Goal: Task Accomplishment & Management: Manage account settings

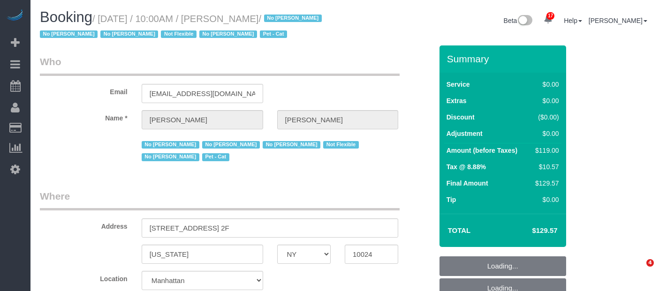
select select "NY"
select select "spot3"
select select "number:89"
select select "number:90"
select select "number:14"
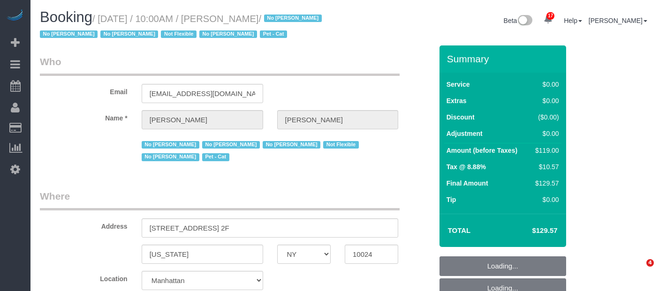
select select "number:5"
select select "number:21"
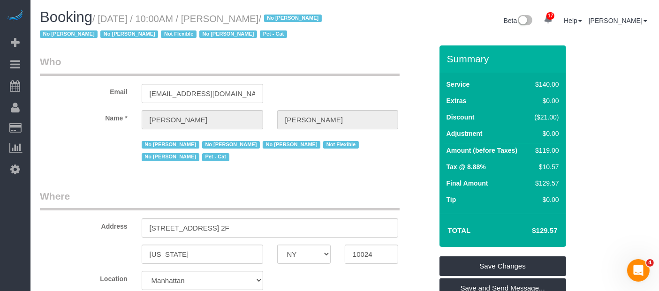
drag, startPoint x: 102, startPoint y: 18, endPoint x: 304, endPoint y: 14, distance: 201.8
click at [305, 14] on small "/ [DATE] / 10:00AM / [PERSON_NAME] / No [PERSON_NAME] No [PERSON_NAME] No [PERS…" at bounding box center [182, 27] width 285 height 26
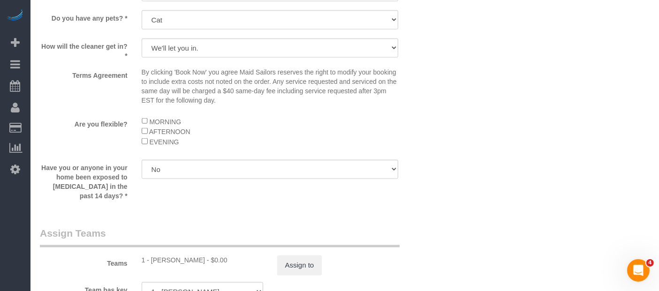
scroll to position [1199, 0]
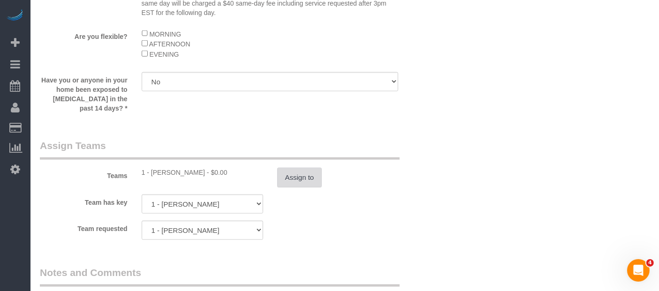
click at [301, 170] on button "Assign to" at bounding box center [299, 178] width 45 height 20
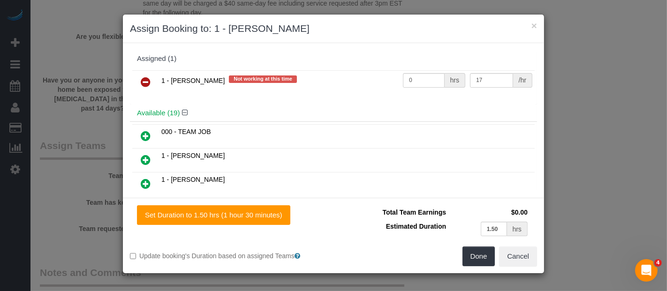
click at [143, 80] on icon at bounding box center [146, 81] width 10 height 11
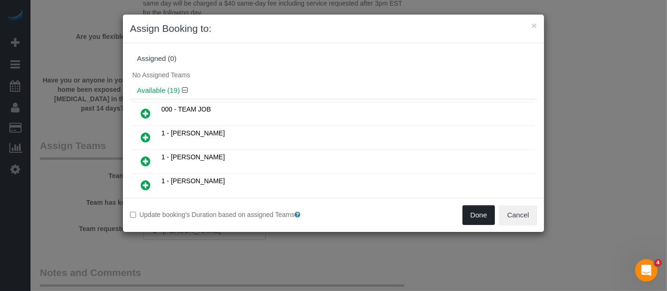
click at [482, 213] on button "Done" at bounding box center [479, 216] width 33 height 20
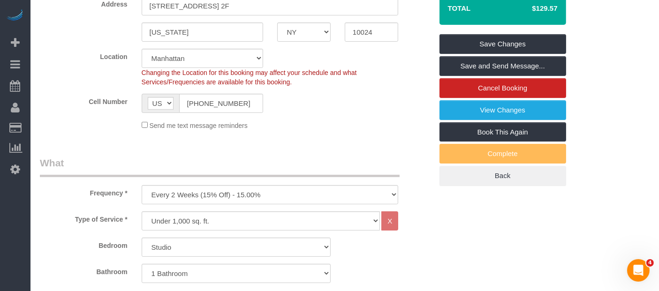
scroll to position [156, 0]
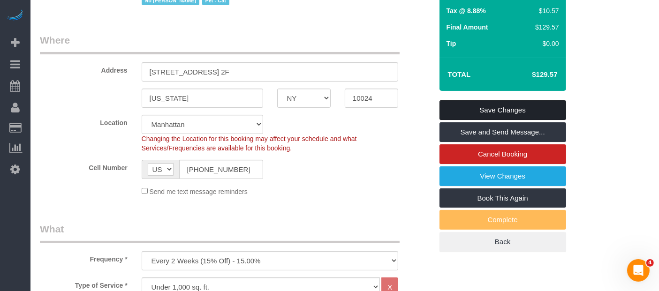
click at [516, 107] on link "Save Changes" at bounding box center [503, 110] width 127 height 20
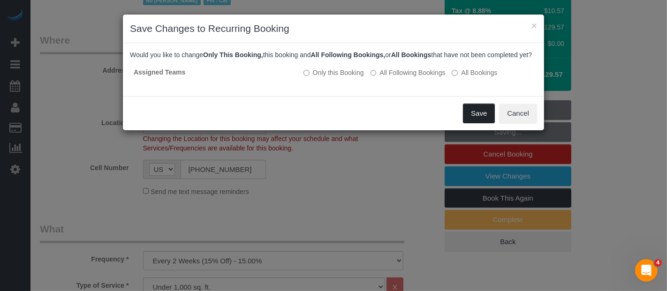
click at [477, 120] on button "Save" at bounding box center [479, 114] width 32 height 20
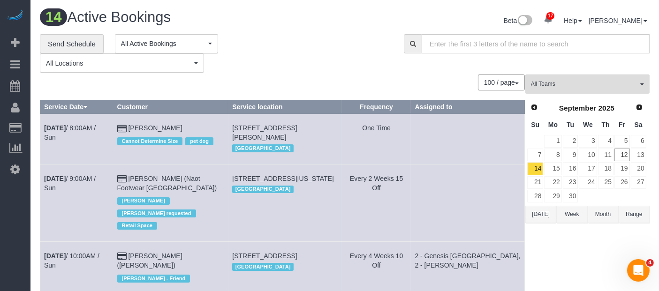
click at [194, 64] on button "All Locations" at bounding box center [122, 62] width 164 height 19
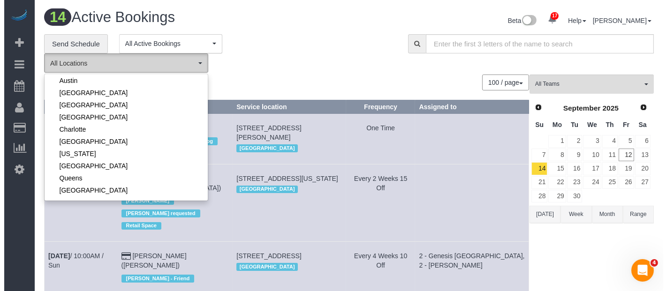
scroll to position [104, 0]
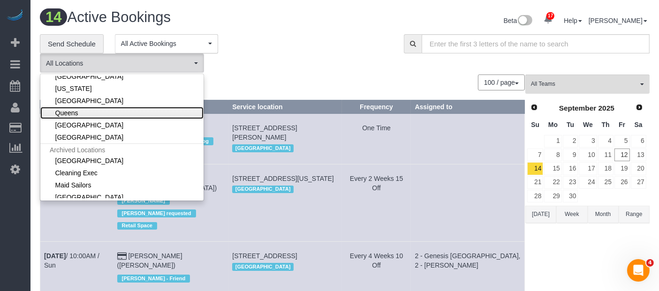
click at [113, 112] on link "Queens" at bounding box center [121, 113] width 163 height 12
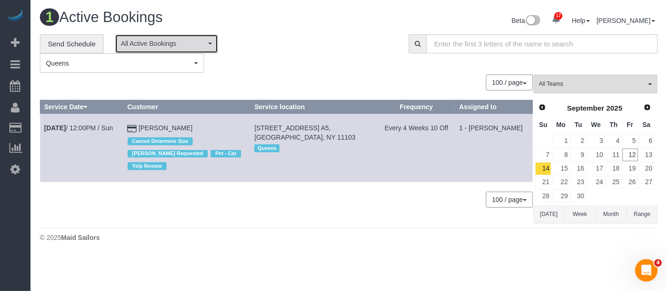
click at [205, 42] on span "All Active Bookings" at bounding box center [163, 43] width 85 height 9
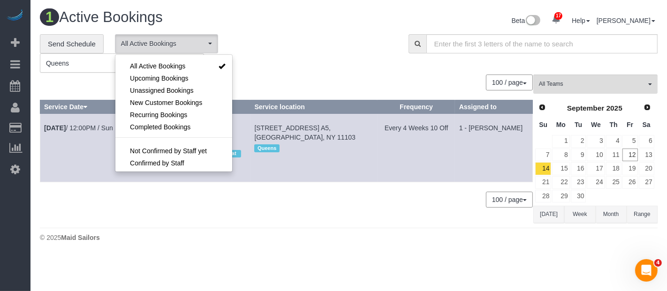
click at [277, 54] on div "**********" at bounding box center [217, 53] width 355 height 39
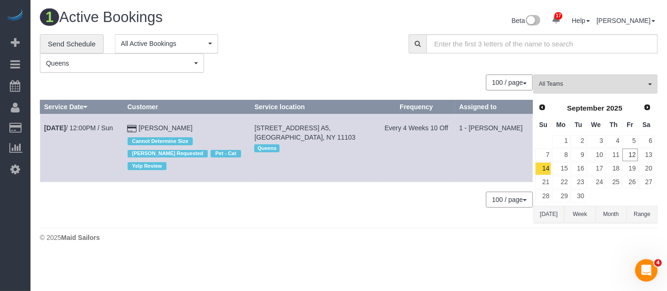
click at [190, 62] on span "Queens" at bounding box center [119, 63] width 146 height 9
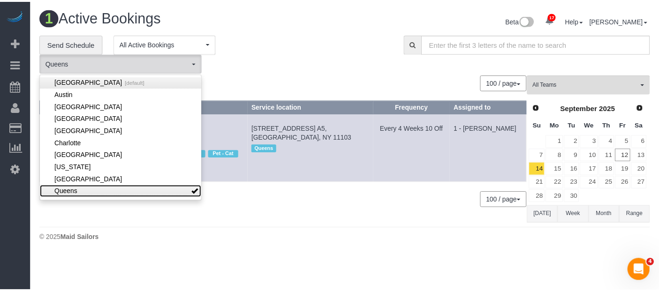
scroll to position [0, 0]
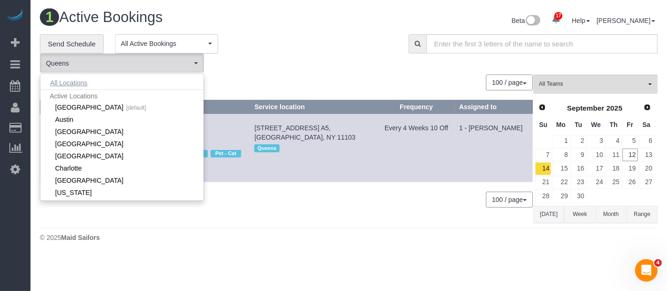
drag, startPoint x: 74, startPoint y: 81, endPoint x: 126, endPoint y: 16, distance: 82.7
click at [74, 81] on button "All Locations" at bounding box center [68, 82] width 57 height 13
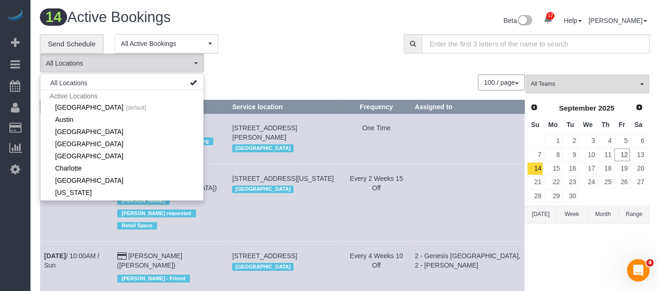
click at [258, 60] on div "**********" at bounding box center [215, 53] width 350 height 39
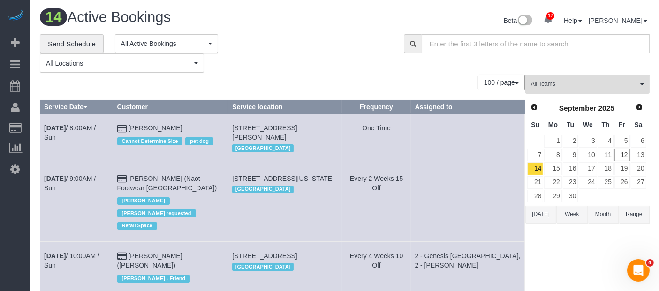
click at [191, 63] on span "All Locations" at bounding box center [119, 63] width 146 height 9
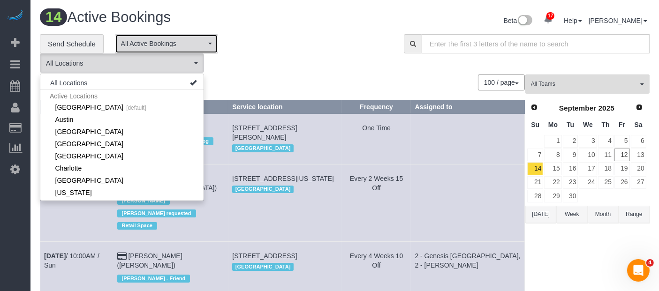
click at [197, 46] on span "All Active Bookings" at bounding box center [163, 43] width 85 height 9
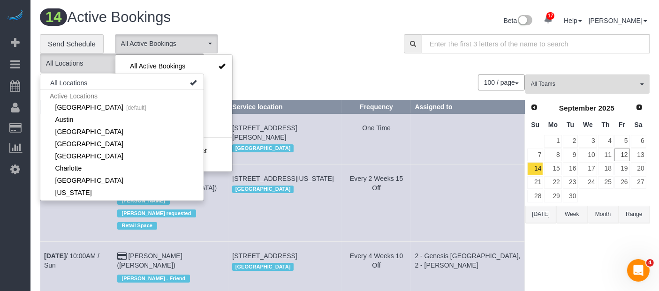
click at [273, 27] on div "14 Active Bookings" at bounding box center [189, 19] width 312 height 20
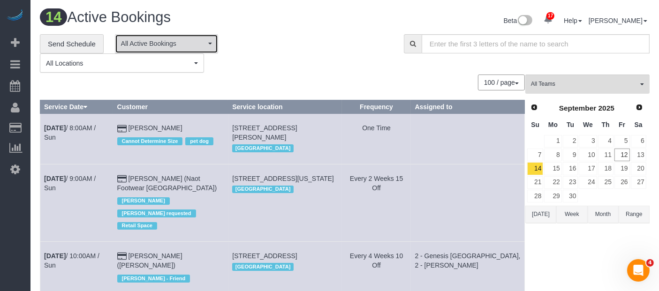
click at [209, 46] on button "All Active Bookings" at bounding box center [166, 43] width 103 height 19
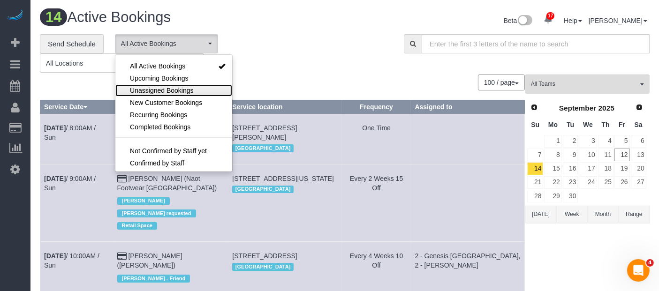
click at [171, 88] on span "Unassigned Bookings" at bounding box center [161, 90] width 63 height 9
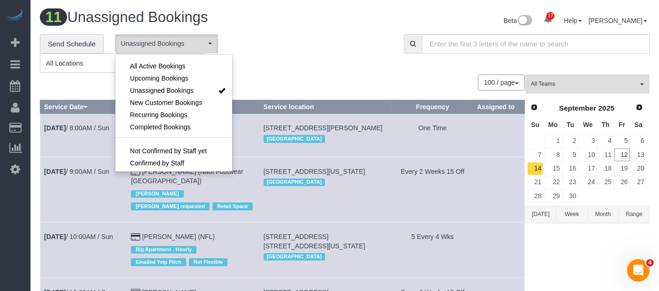
click at [320, 49] on div "**********" at bounding box center [215, 53] width 350 height 39
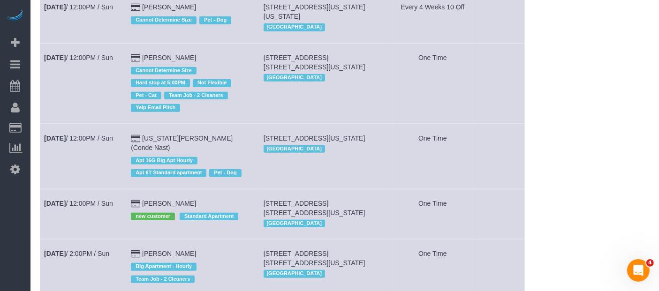
scroll to position [518, 0]
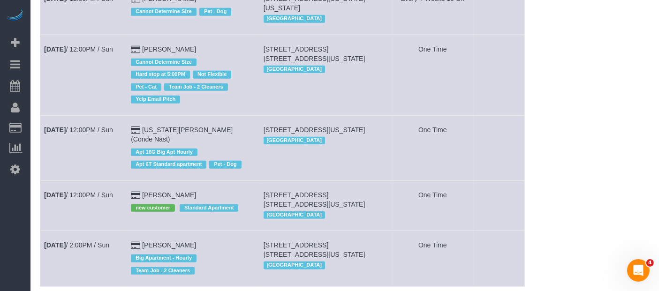
drag, startPoint x: 570, startPoint y: 135, endPoint x: 577, endPoint y: 134, distance: 7.1
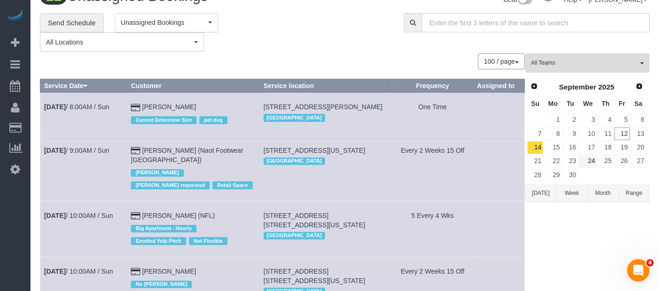
scroll to position [0, 0]
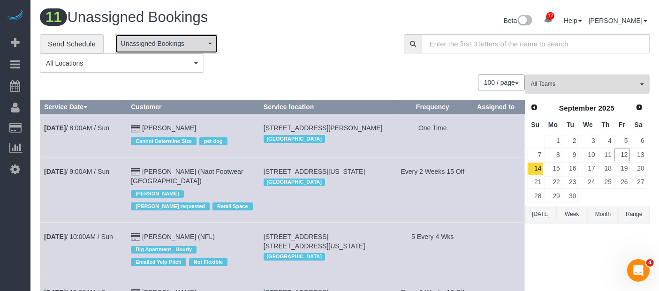
click at [212, 45] on button "Unassigned Bookings" at bounding box center [166, 43] width 103 height 19
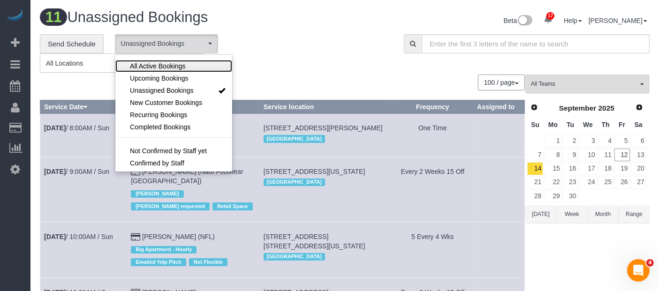
click at [181, 69] on span "All Active Bookings" at bounding box center [157, 65] width 55 height 9
click at [327, 44] on div "**********" at bounding box center [215, 53] width 350 height 39
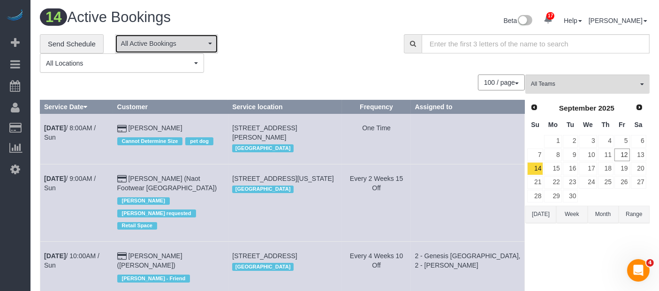
click at [206, 49] on button "All Active Bookings" at bounding box center [166, 43] width 103 height 19
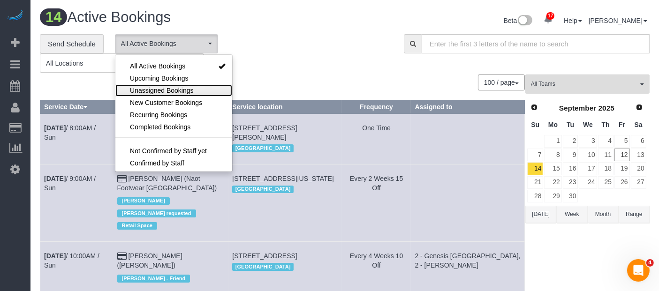
click at [181, 87] on span "Unassigned Bookings" at bounding box center [161, 90] width 63 height 9
select select "**********"
click at [357, 61] on div "**********" at bounding box center [215, 53] width 350 height 39
